Goal: Task Accomplishment & Management: Use online tool/utility

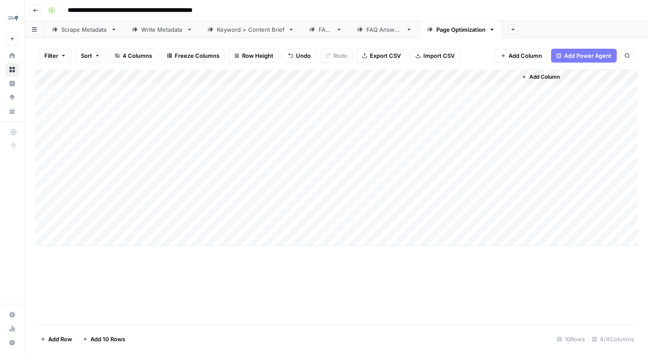
click at [418, 75] on div "Add Column" at bounding box center [336, 158] width 602 height 176
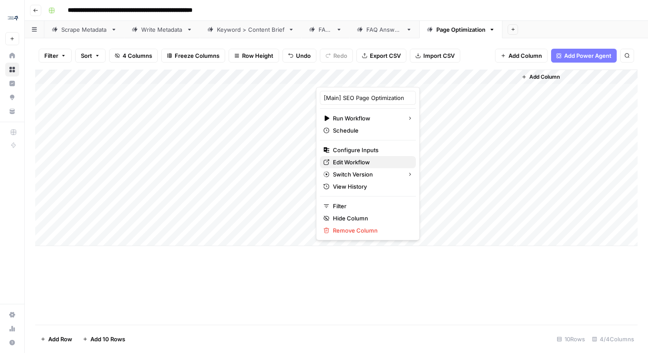
click at [364, 159] on span "Edit Workflow" at bounding box center [371, 162] width 76 height 9
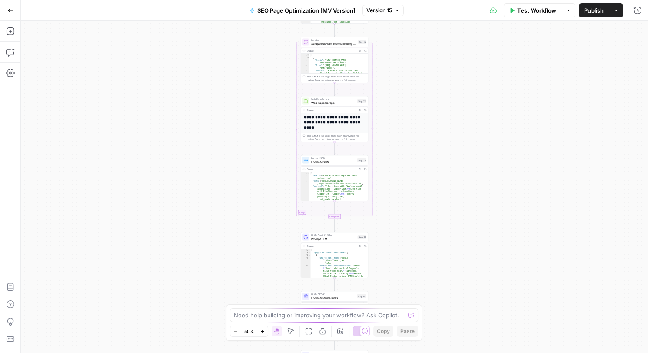
click at [522, 13] on span "Test Workflow" at bounding box center [536, 10] width 39 height 9
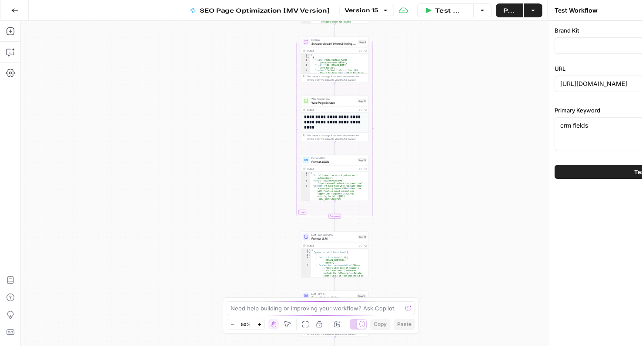
type input "Copper"
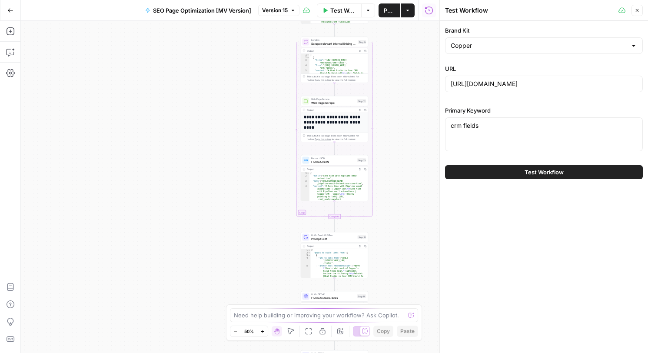
click at [429, 13] on icon "button" at bounding box center [429, 10] width 8 height 8
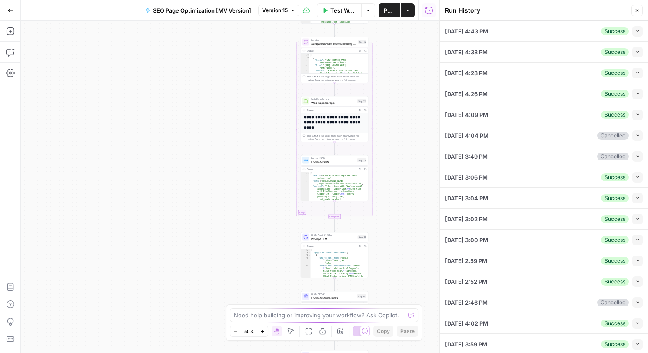
click at [429, 13] on icon "button" at bounding box center [429, 10] width 8 height 8
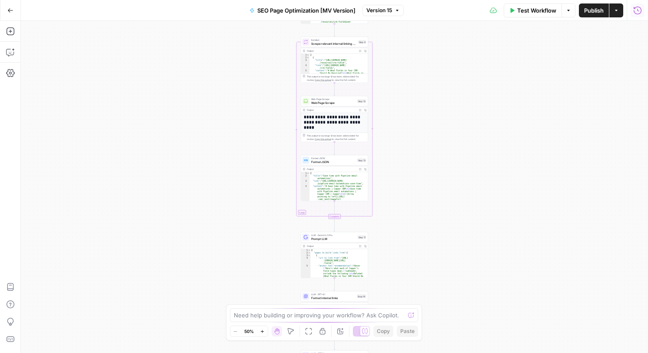
click at [490, 12] on icon at bounding box center [493, 10] width 7 height 7
click at [495, 11] on icon at bounding box center [493, 10] width 7 height 7
click at [640, 9] on icon "button" at bounding box center [637, 10] width 9 height 9
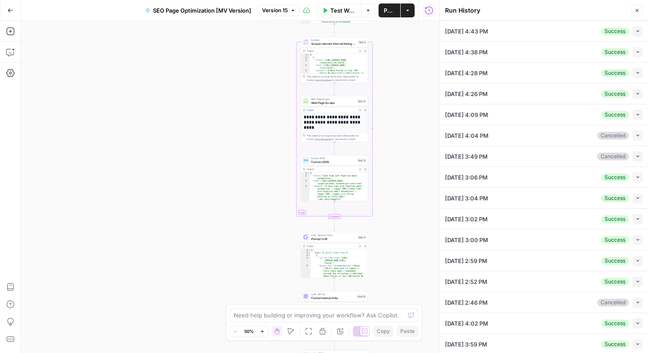
click at [432, 7] on icon "button" at bounding box center [429, 10] width 9 height 9
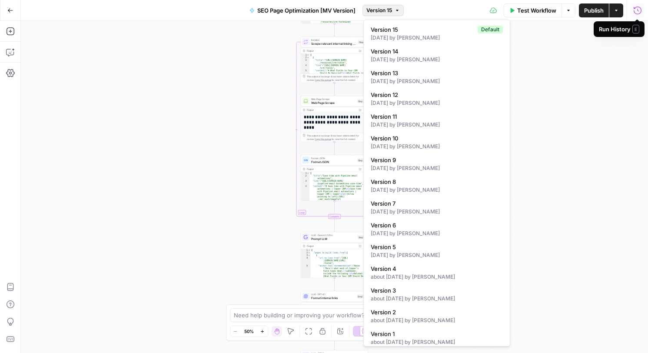
click at [398, 12] on icon "button" at bounding box center [397, 10] width 5 height 5
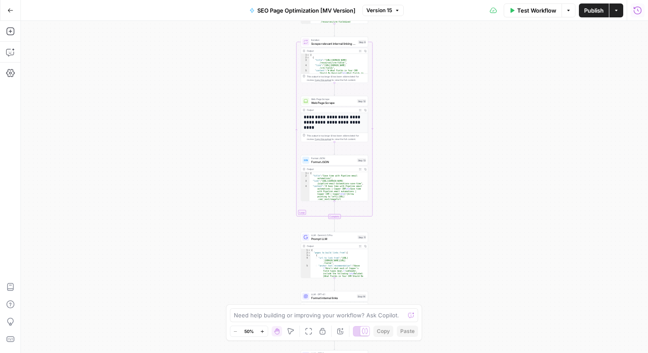
click at [545, 50] on div "Workflow Set Inputs Inputs Web Page Scrape Web Page Scrape Step 4 Output Expand…" at bounding box center [334, 187] width 627 height 332
